Goal: Task Accomplishment & Management: Complete application form

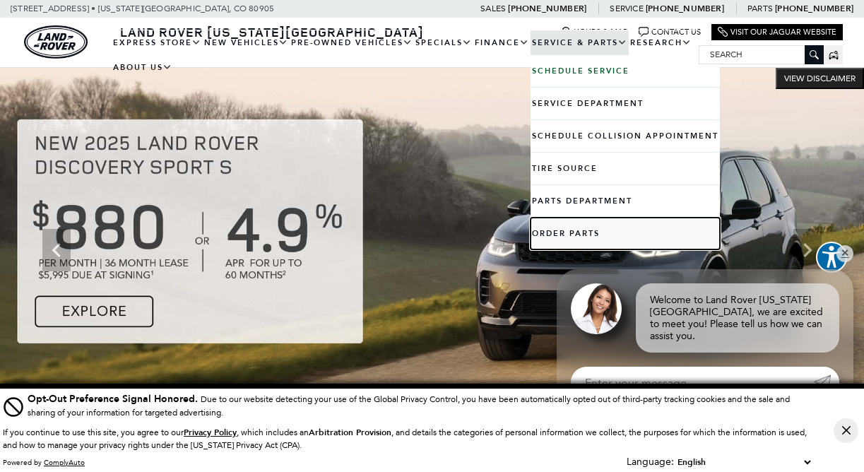
click at [571, 231] on link "Order Parts" at bounding box center [625, 234] width 189 height 32
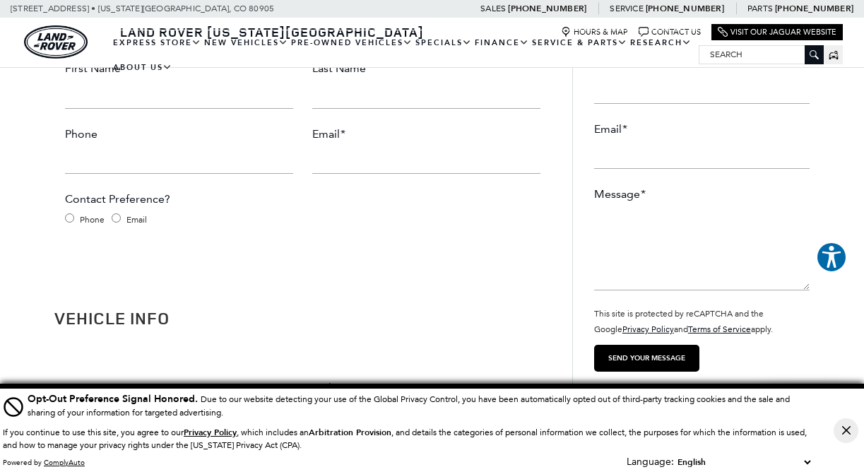
scroll to position [173, 0]
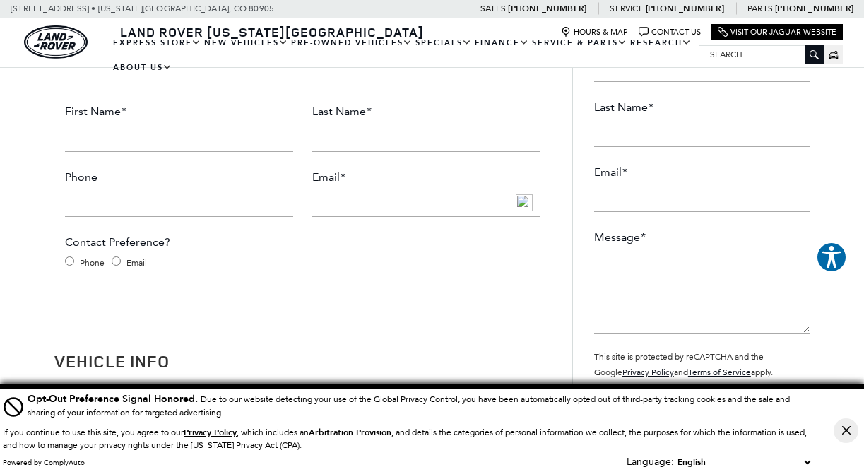
click at [168, 142] on input "First Name *" at bounding box center [179, 138] width 228 height 28
type input "[PERSON_NAME]"
type input "[PHONE_NUMBER]"
click at [341, 204] on input "Email *" at bounding box center [426, 203] width 228 height 28
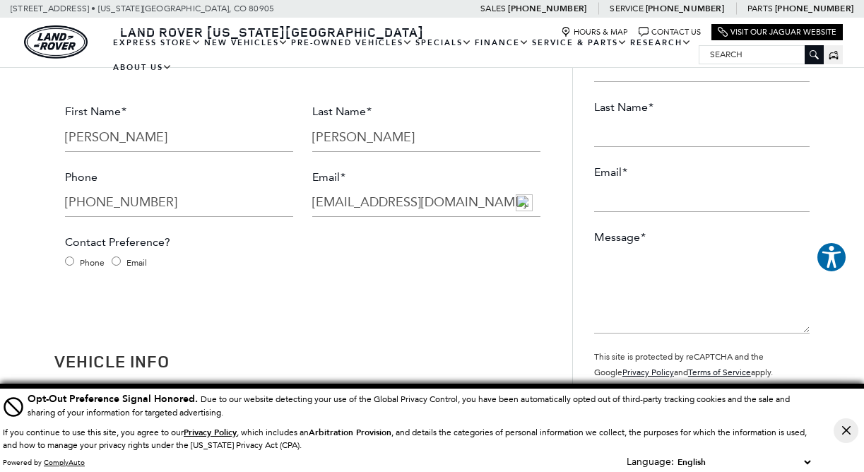
type input "[EMAIL_ADDRESS][DOMAIN_NAME]"
click at [115, 261] on input "Email" at bounding box center [116, 260] width 9 height 9
radio input "true"
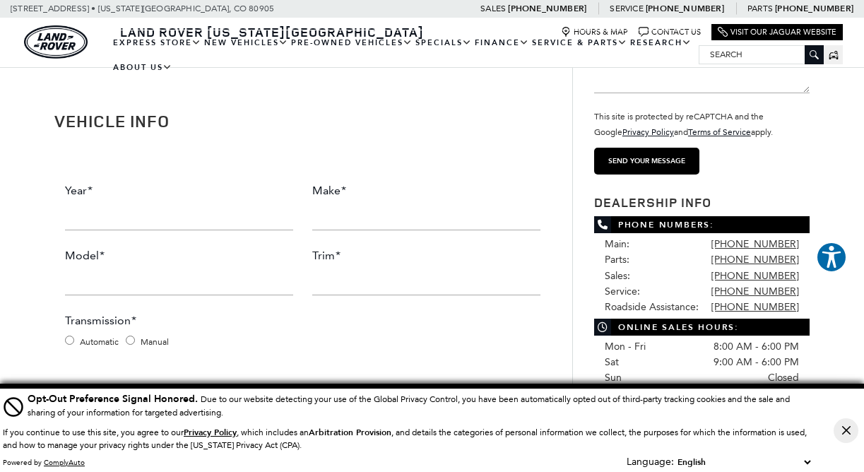
scroll to position [431, 0]
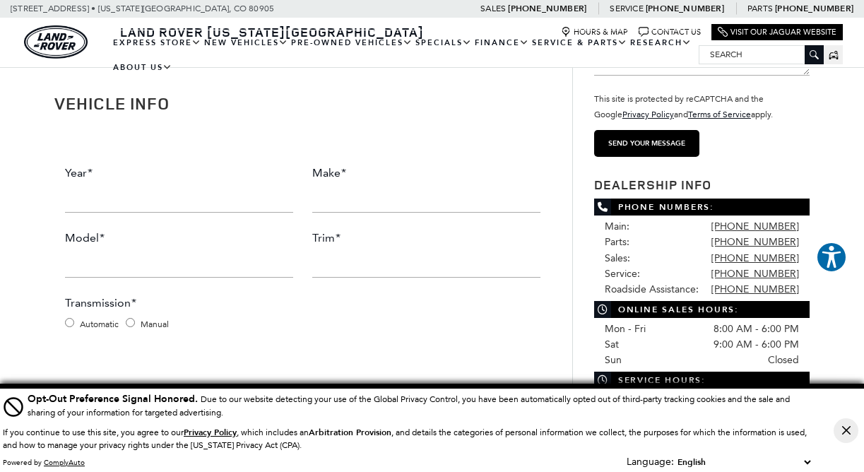
click at [152, 199] on input "Year *" at bounding box center [179, 198] width 228 height 28
type input "2019"
click at [358, 203] on input "Make *" at bounding box center [426, 198] width 228 height 28
type input "Land Rover"
click at [190, 268] on input "Model *" at bounding box center [179, 263] width 228 height 28
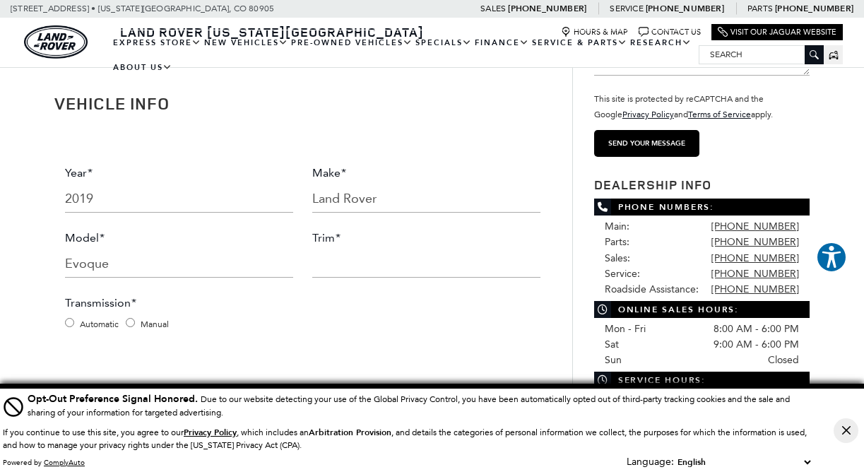
type input "Evoque"
click at [357, 272] on input "Trim *" at bounding box center [426, 263] width 228 height 28
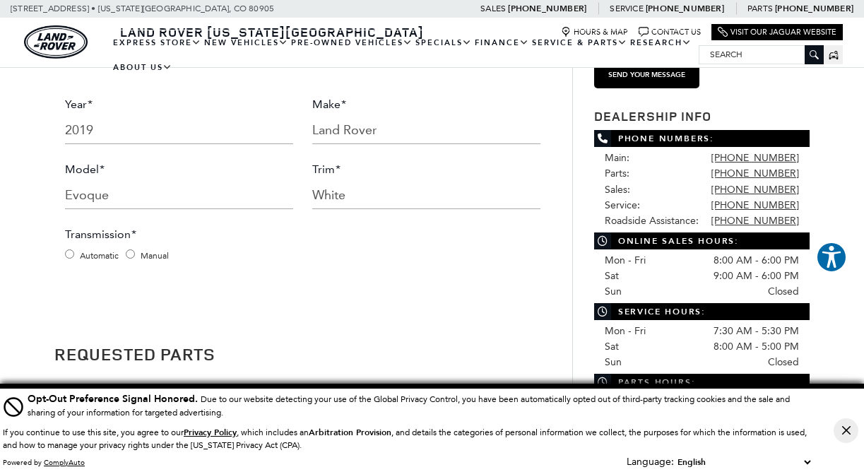
scroll to position [575, 0]
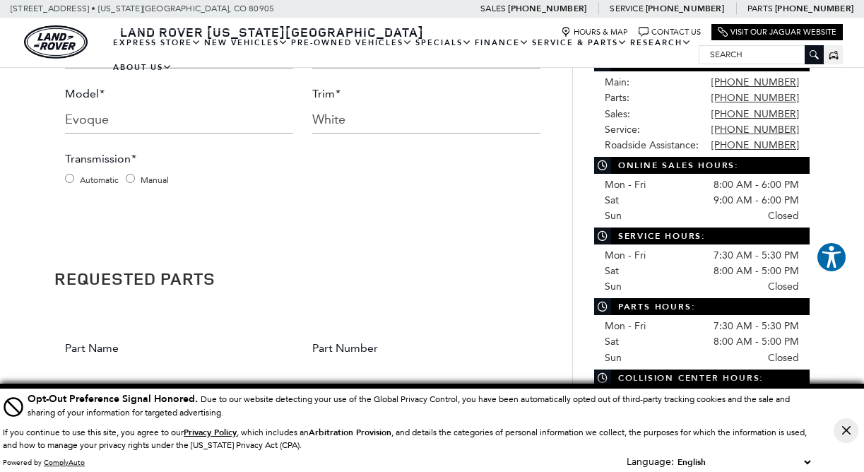
type input "White"
click at [71, 177] on input "Automatic" at bounding box center [69, 178] width 9 height 9
radio input "true"
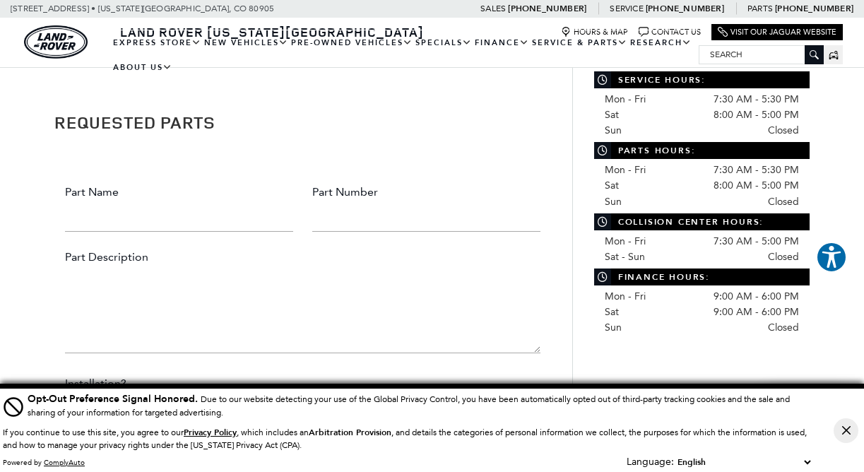
scroll to position [733, 0]
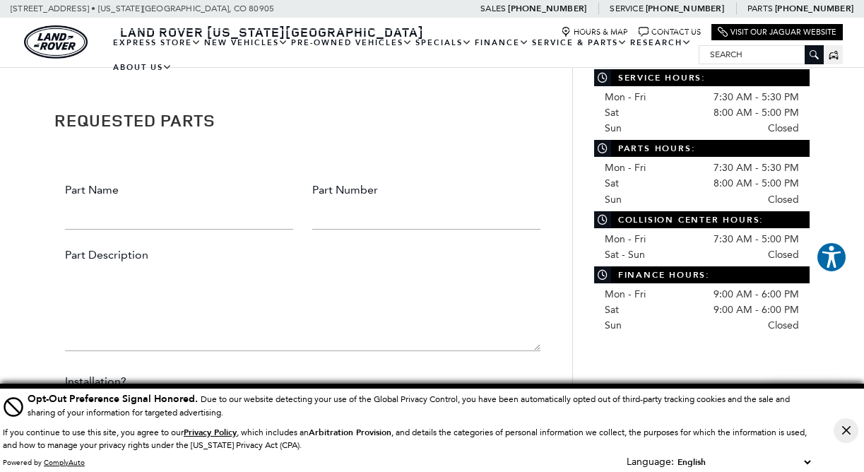
click at [172, 224] on input "Part Name" at bounding box center [179, 215] width 228 height 28
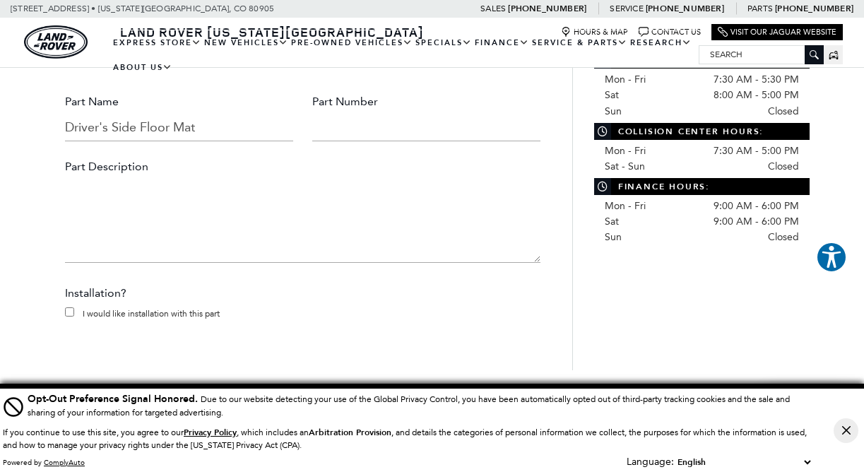
scroll to position [845, 0]
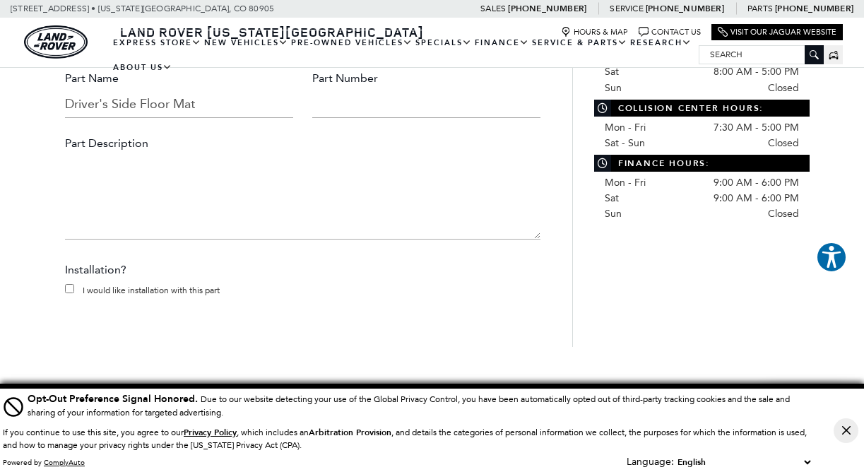
type input "Driver's Side Floor Mat"
click at [128, 213] on textarea "Part Description" at bounding box center [302, 197] width 475 height 85
type textarea "D"
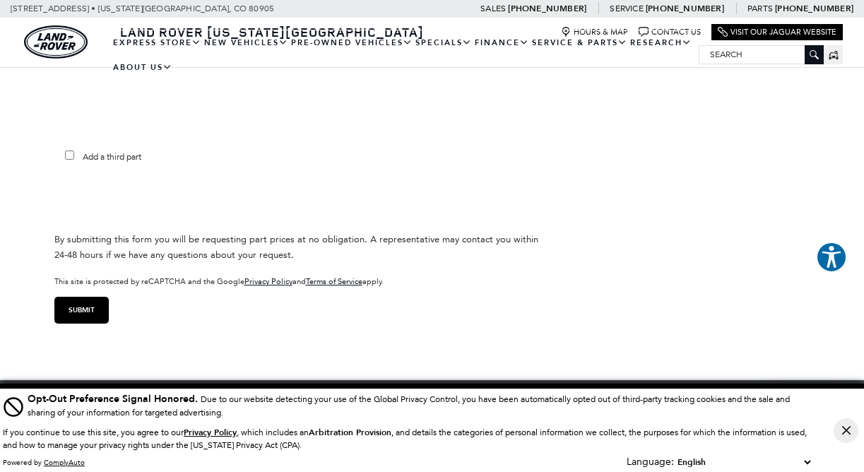
scroll to position [1203, 0]
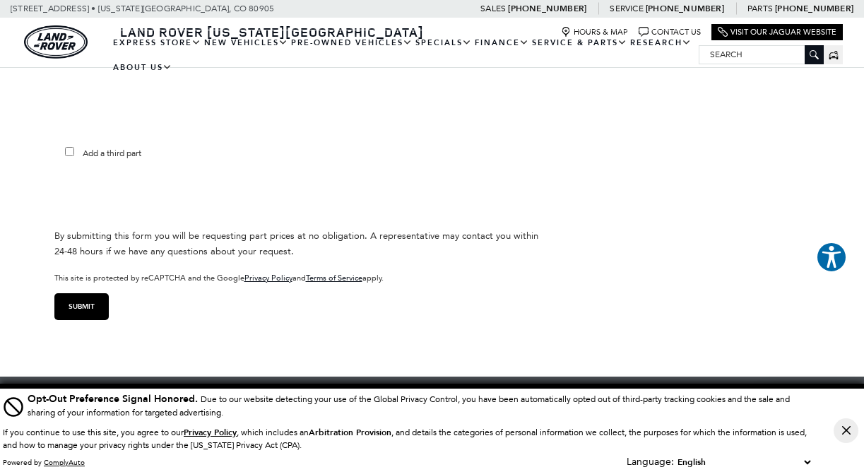
type textarea "Black Driver's Side Floor Mat"
click at [83, 302] on input "Submit" at bounding box center [81, 306] width 54 height 27
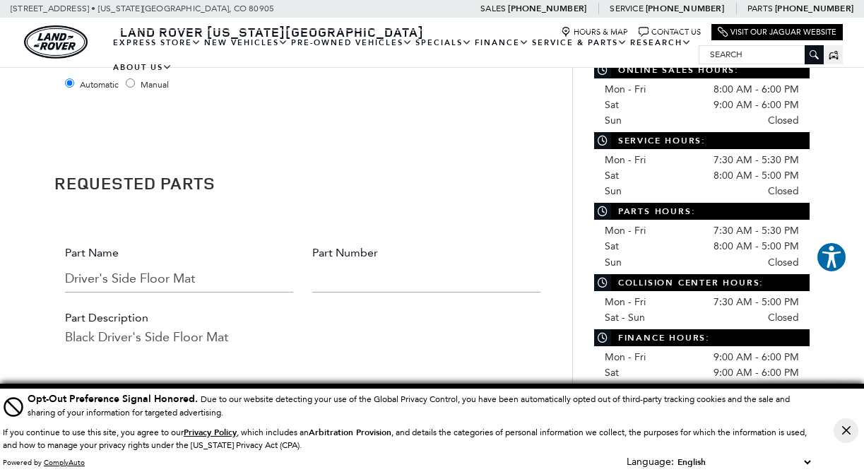
scroll to position [655, 0]
